Goal: Task Accomplishment & Management: Use online tool/utility

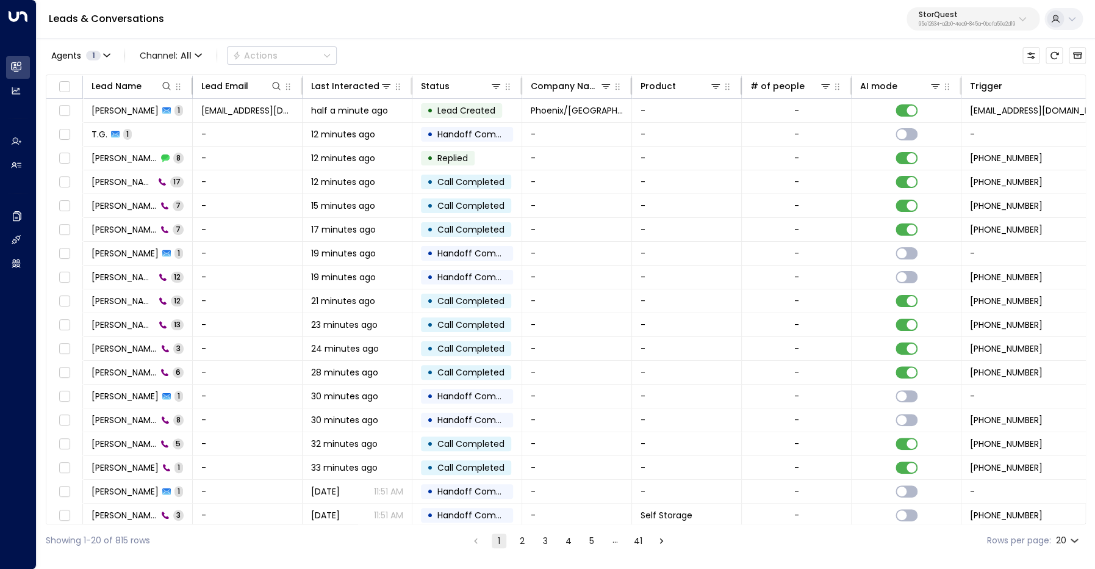
click at [967, 25] on p "95e12634-a2b0-4ea9-845a-0bcfa50e2d19" at bounding box center [967, 24] width 96 height 5
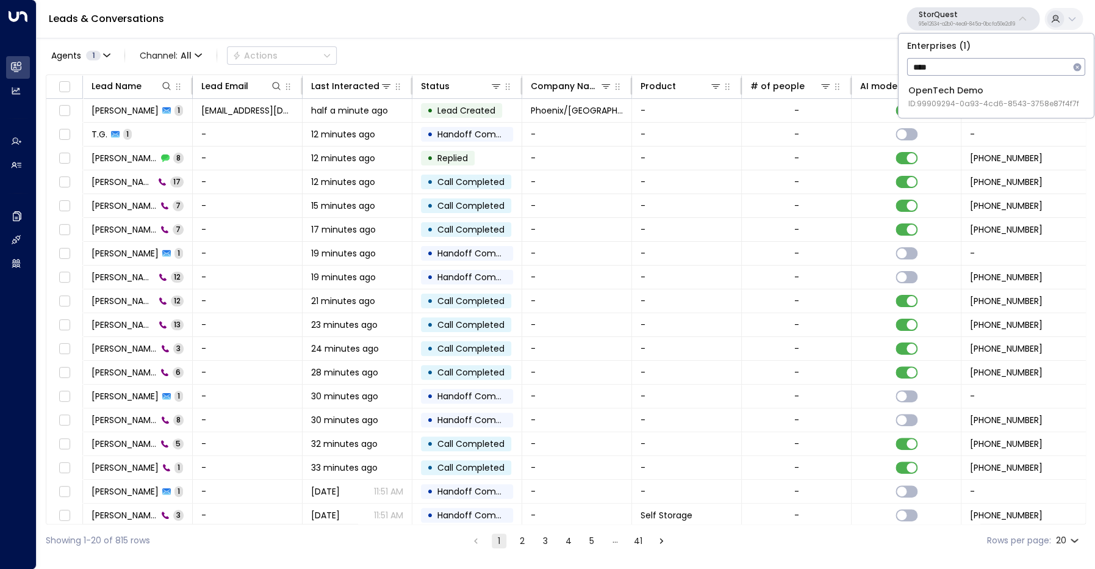
type input "****"
click at [969, 88] on div "OpenTech Demo ID: 99909294-0a93-4cd6-8543-3758e87f4f7f" at bounding box center [993, 96] width 171 height 25
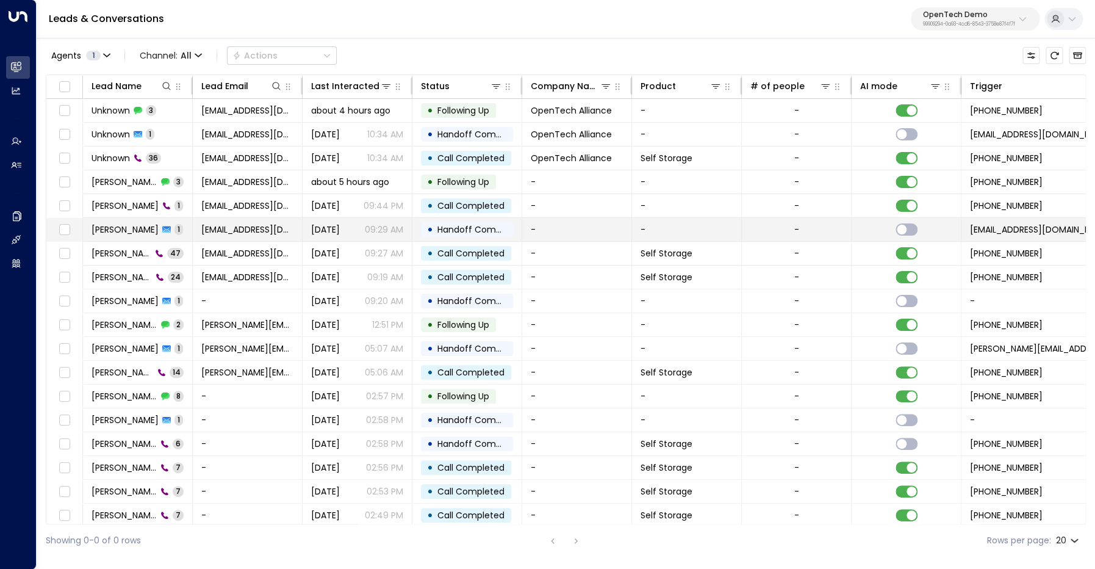
scroll to position [4, 2]
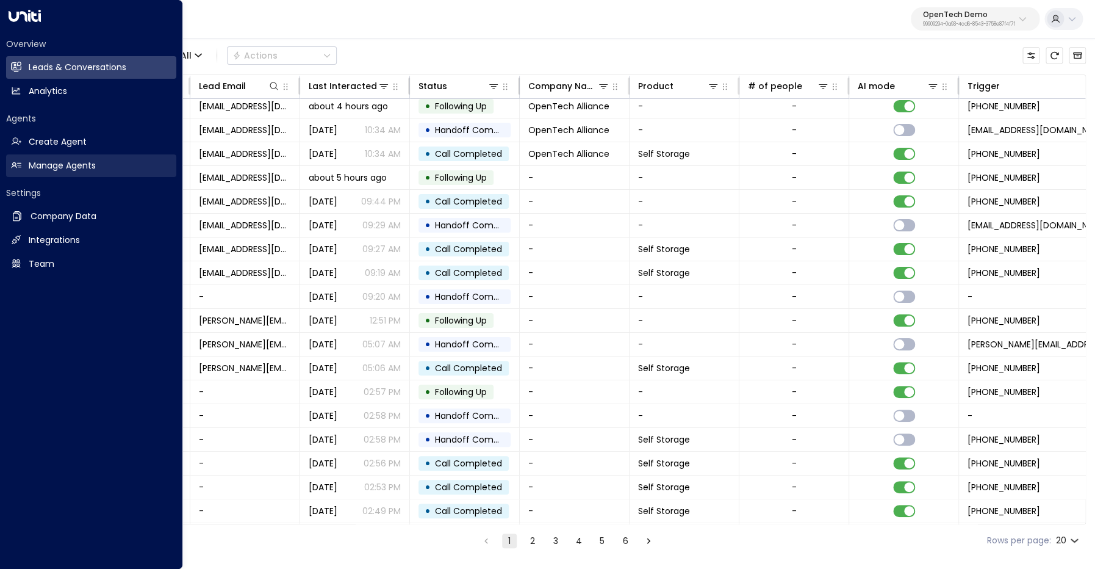
click at [87, 164] on h2 "Manage Agents" at bounding box center [62, 165] width 67 height 13
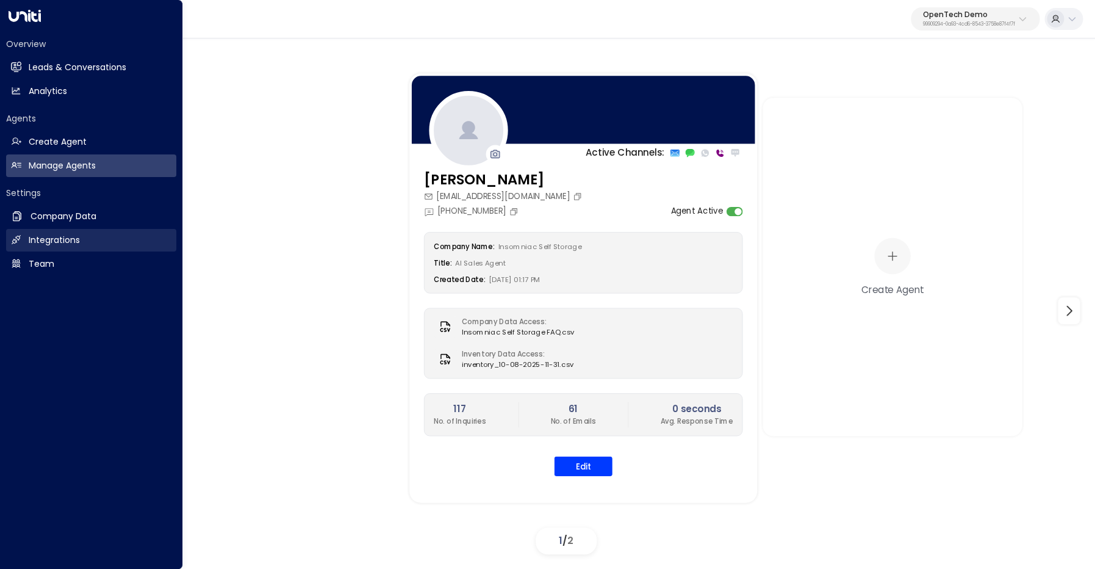
click at [45, 243] on h2 "Integrations" at bounding box center [54, 240] width 51 height 13
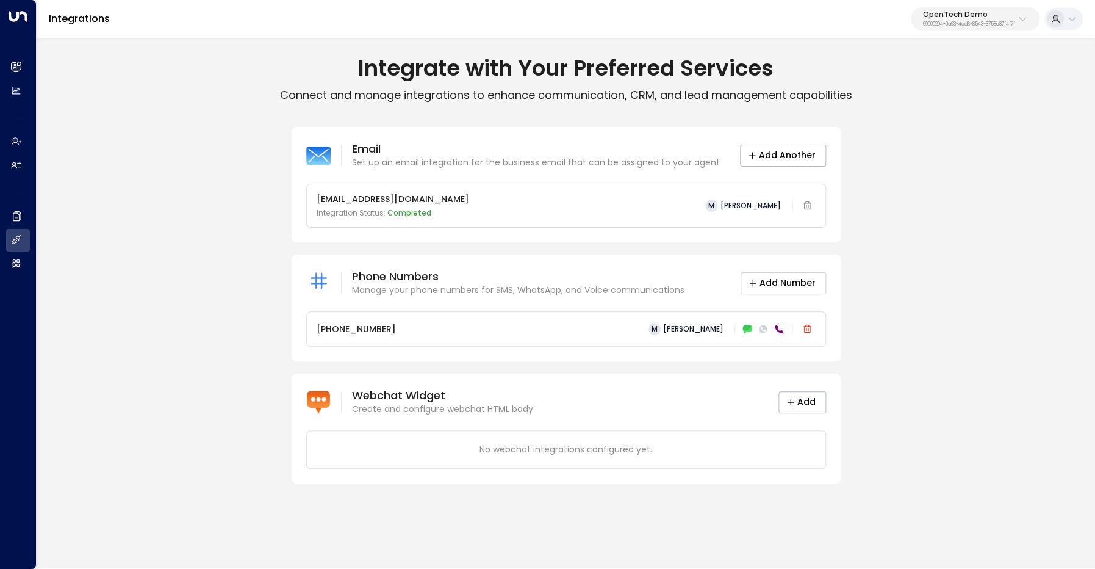
click at [788, 279] on button "Add Number" at bounding box center [783, 283] width 85 height 22
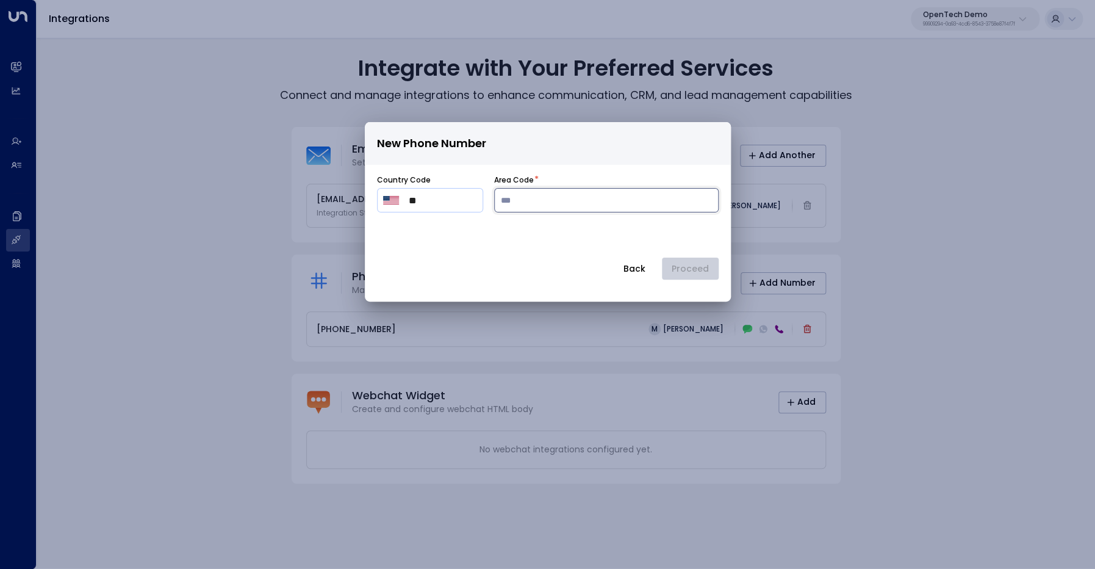
click at [548, 196] on input "number" at bounding box center [606, 200] width 224 height 24
type input "***"
click at [690, 271] on button "Proceed" at bounding box center [690, 268] width 57 height 22
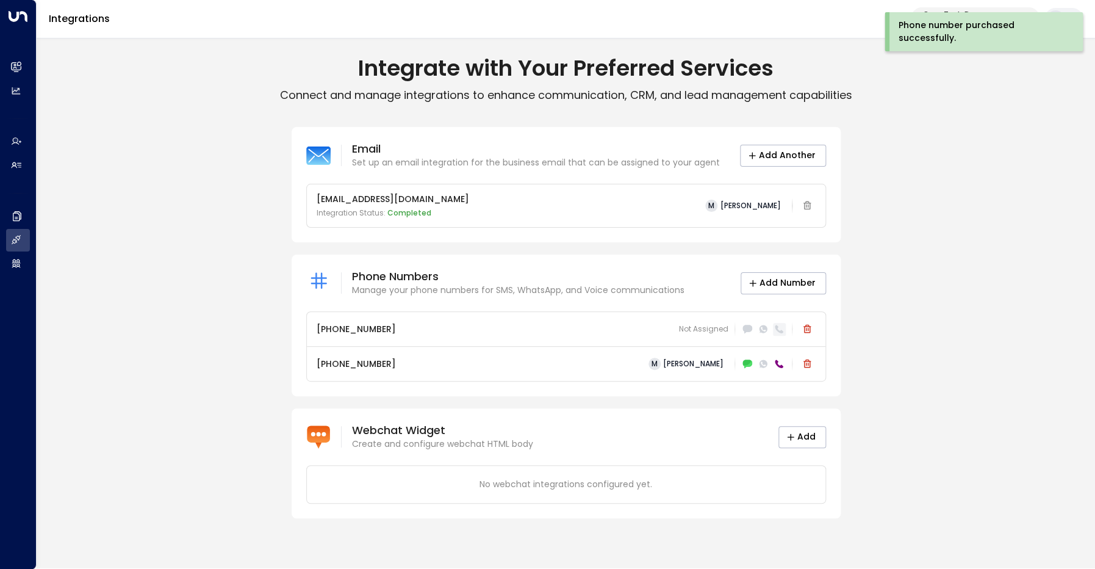
click at [779, 329] on icon at bounding box center [779, 329] width 10 height 10
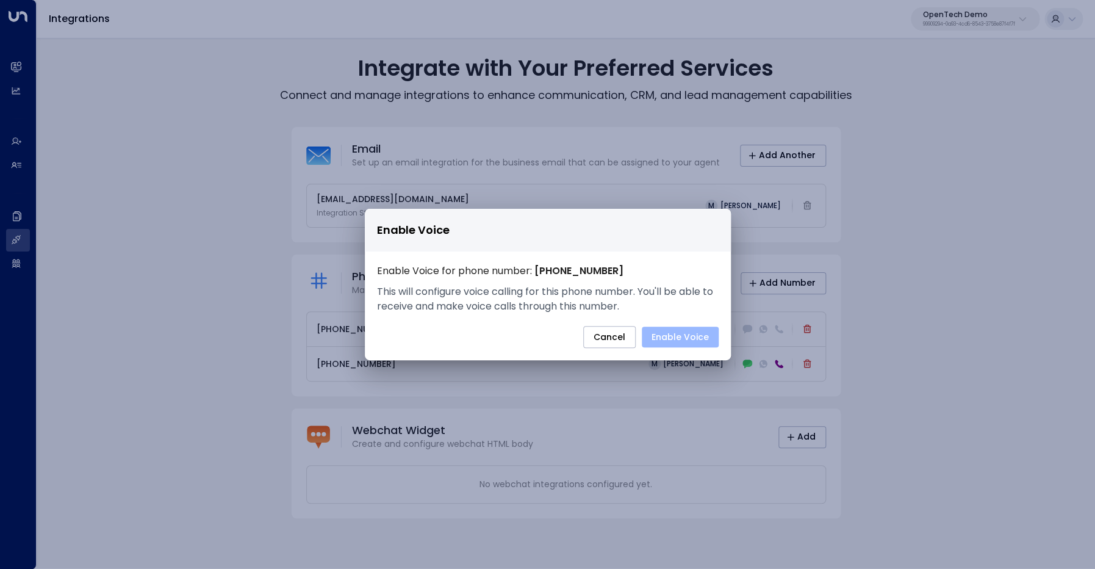
click at [676, 339] on button "Enable Voice" at bounding box center [680, 336] width 77 height 21
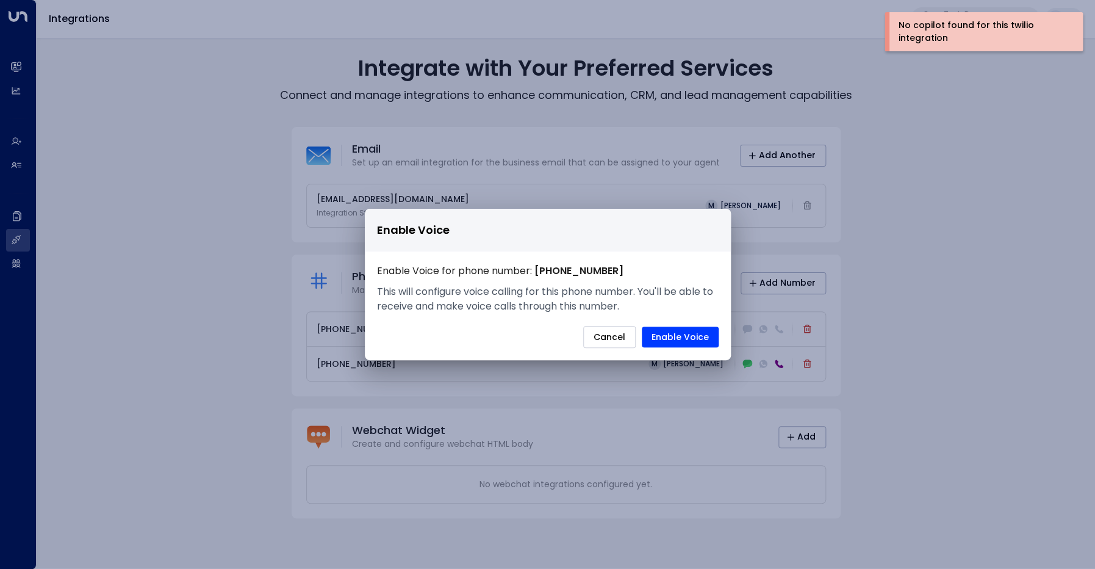
click at [620, 339] on button "Cancel" at bounding box center [609, 337] width 52 height 22
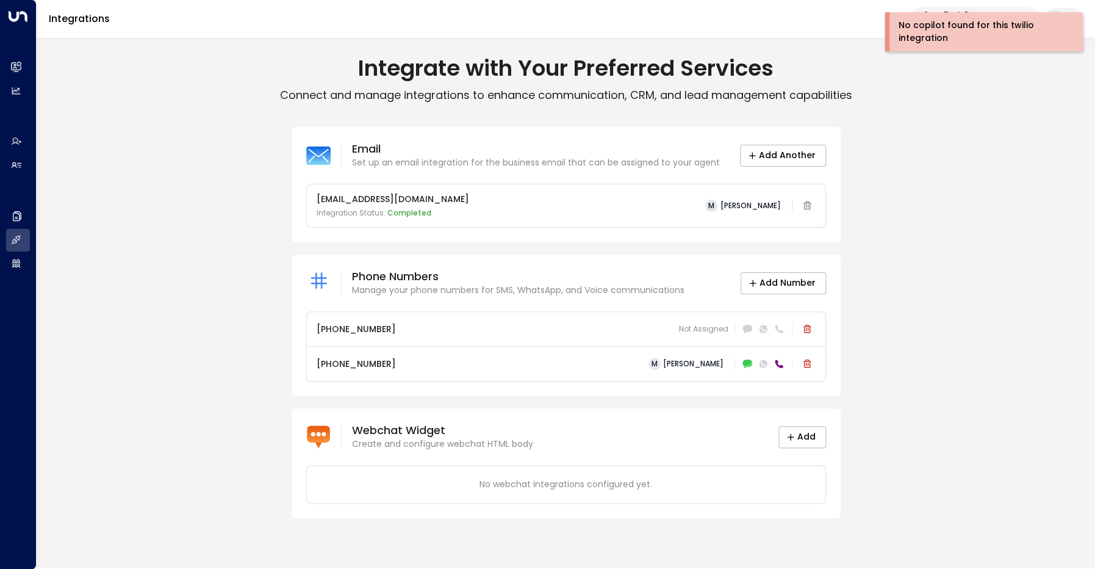
click at [979, 304] on div "Email Set up an email integration for the business email that can be assigned t…" at bounding box center [566, 322] width 1058 height 391
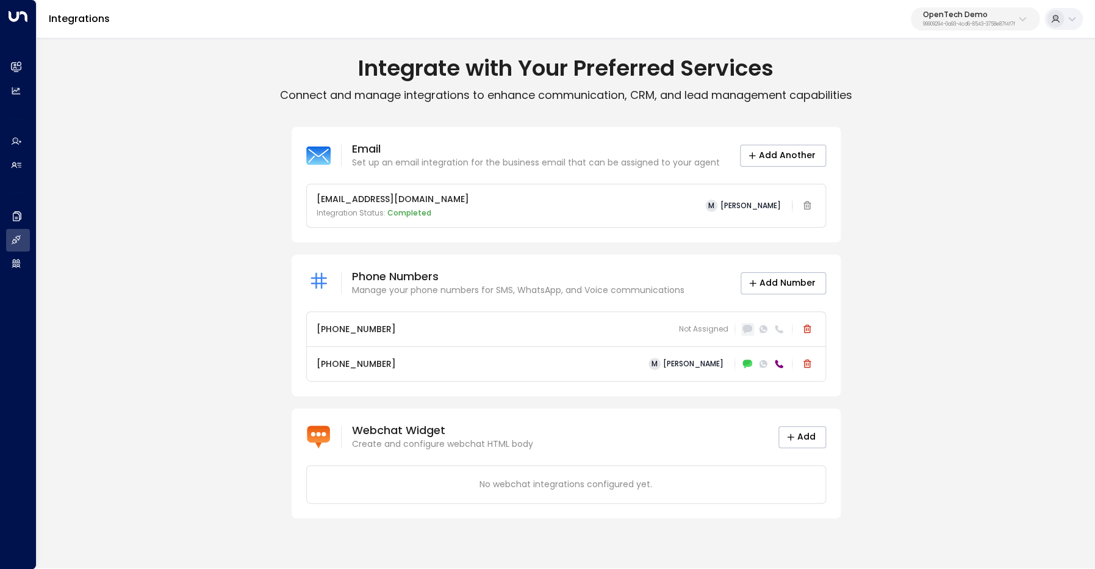
click at [751, 328] on icon at bounding box center [747, 329] width 9 height 8
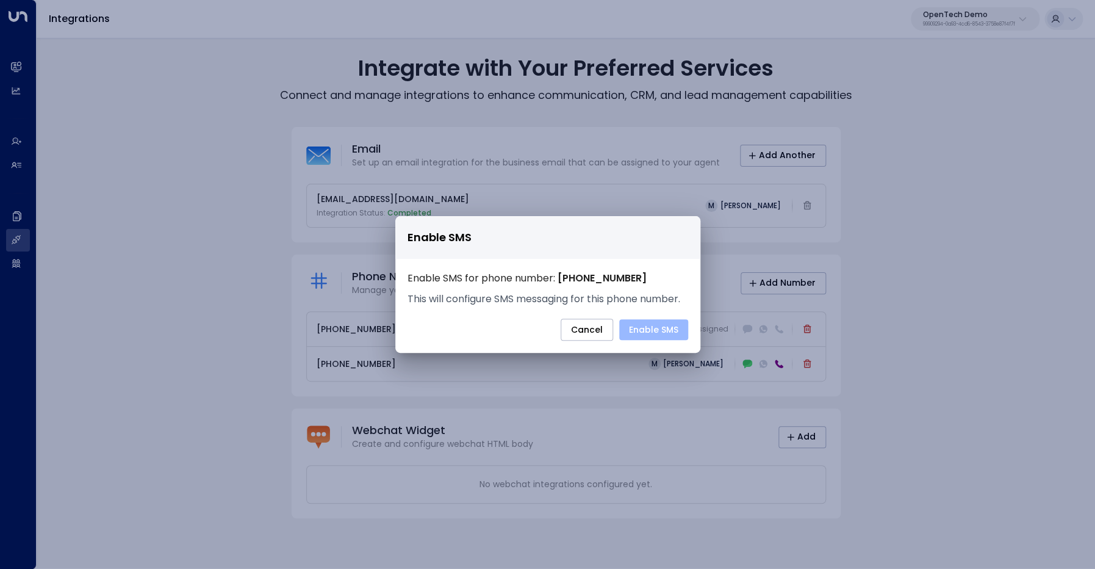
click at [672, 328] on button "Enable SMS" at bounding box center [653, 329] width 69 height 21
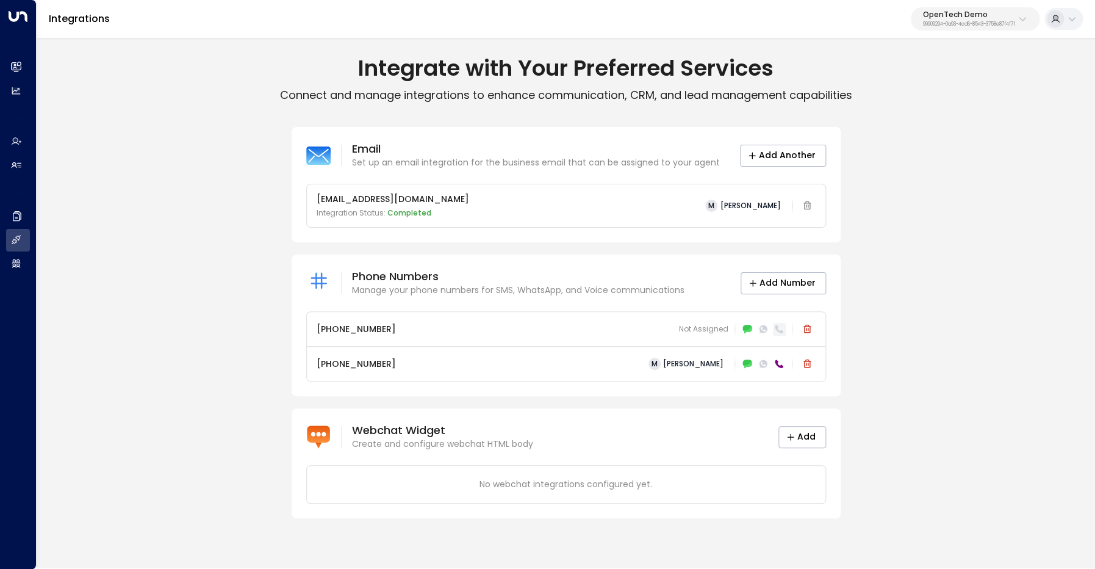
click at [779, 329] on icon at bounding box center [779, 329] width 10 height 10
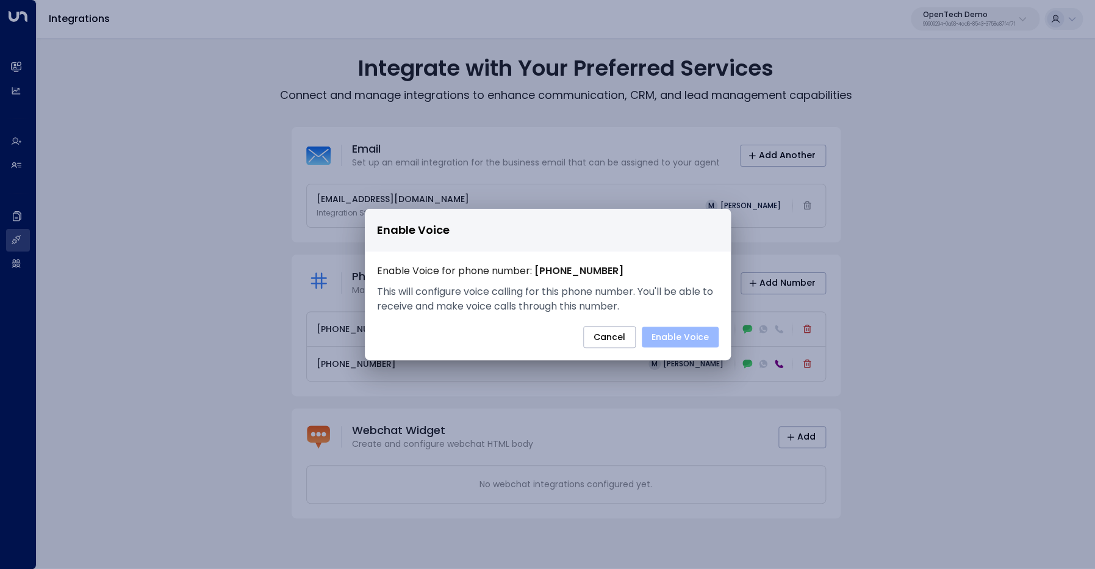
click at [694, 339] on button "Enable Voice" at bounding box center [680, 336] width 77 height 21
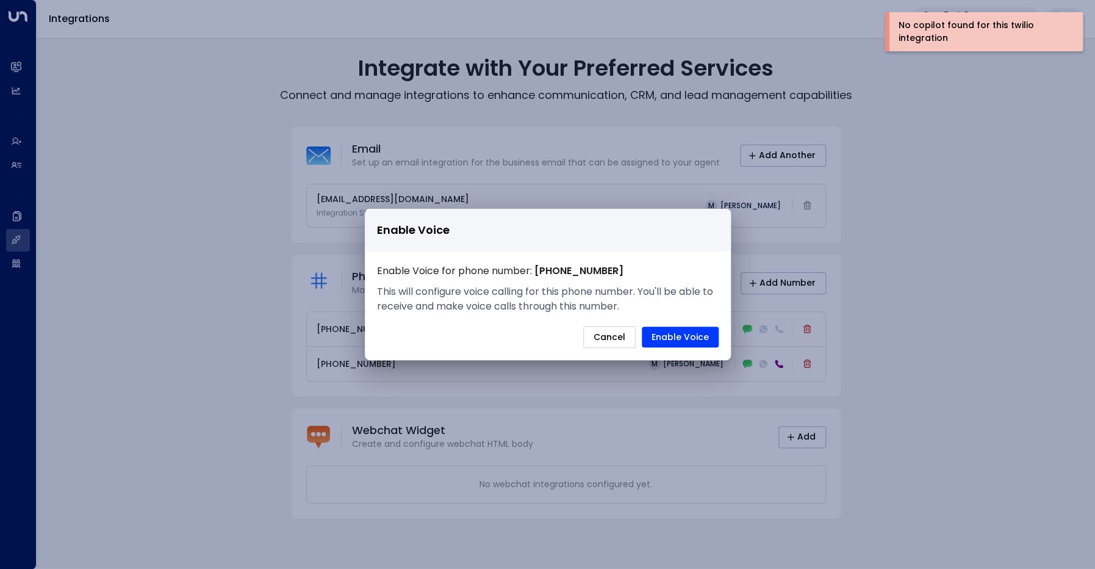
click at [607, 336] on button "Cancel" at bounding box center [609, 337] width 52 height 22
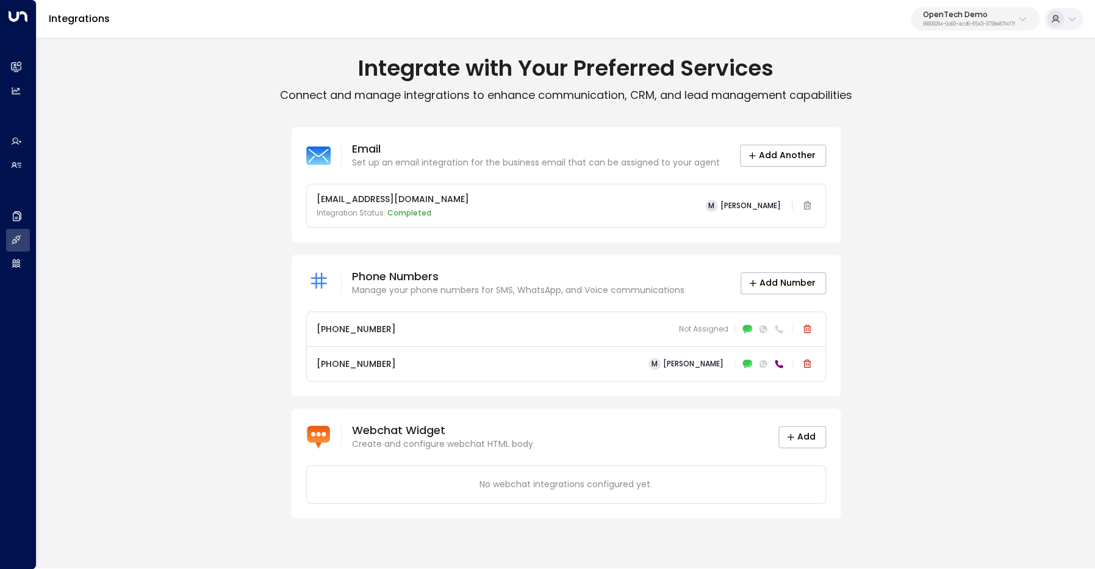
click at [367, 330] on p "[PHONE_NUMBER]" at bounding box center [356, 329] width 79 height 13
click at [336, 362] on p "[PHONE_NUMBER]" at bounding box center [356, 363] width 79 height 13
